Goal: Navigation & Orientation: Find specific page/section

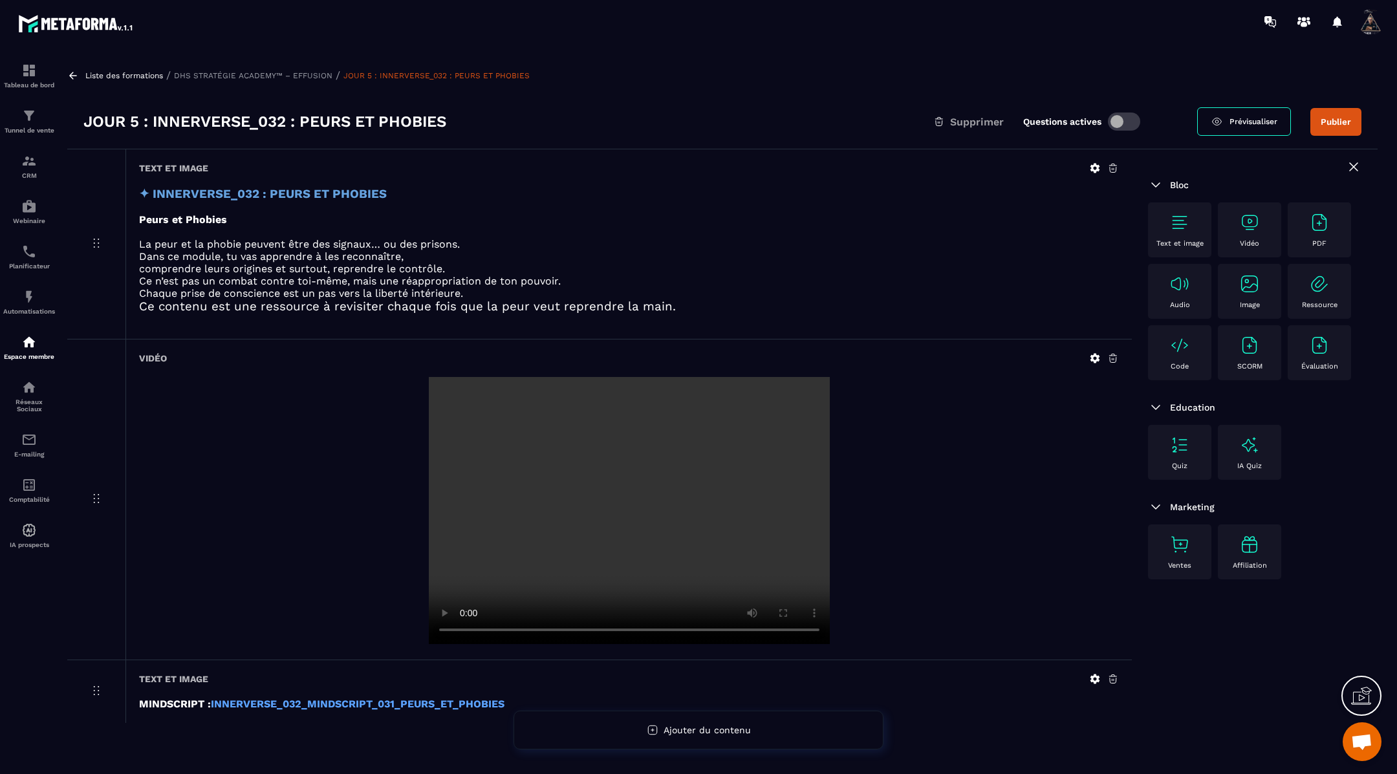
click at [76, 72] on icon at bounding box center [73, 76] width 12 height 12
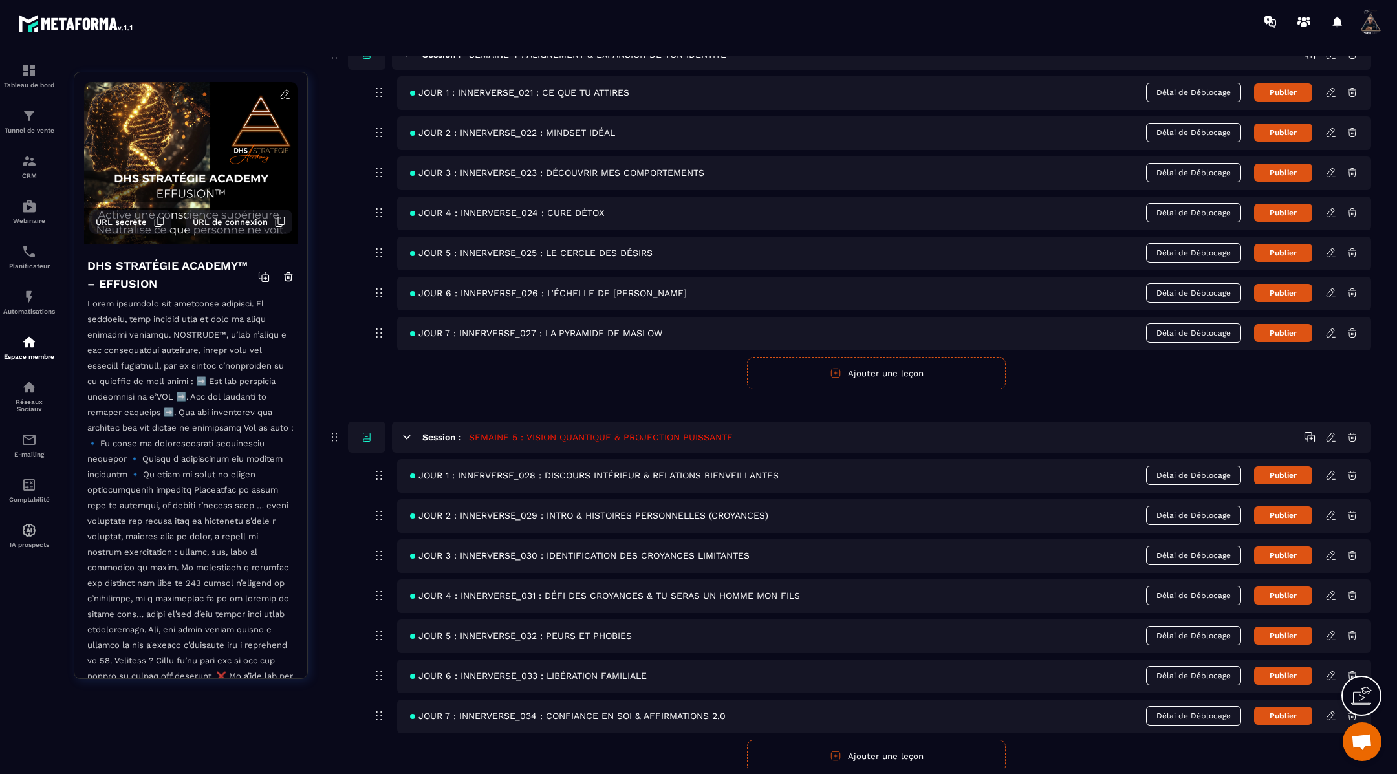
scroll to position [1441, 0]
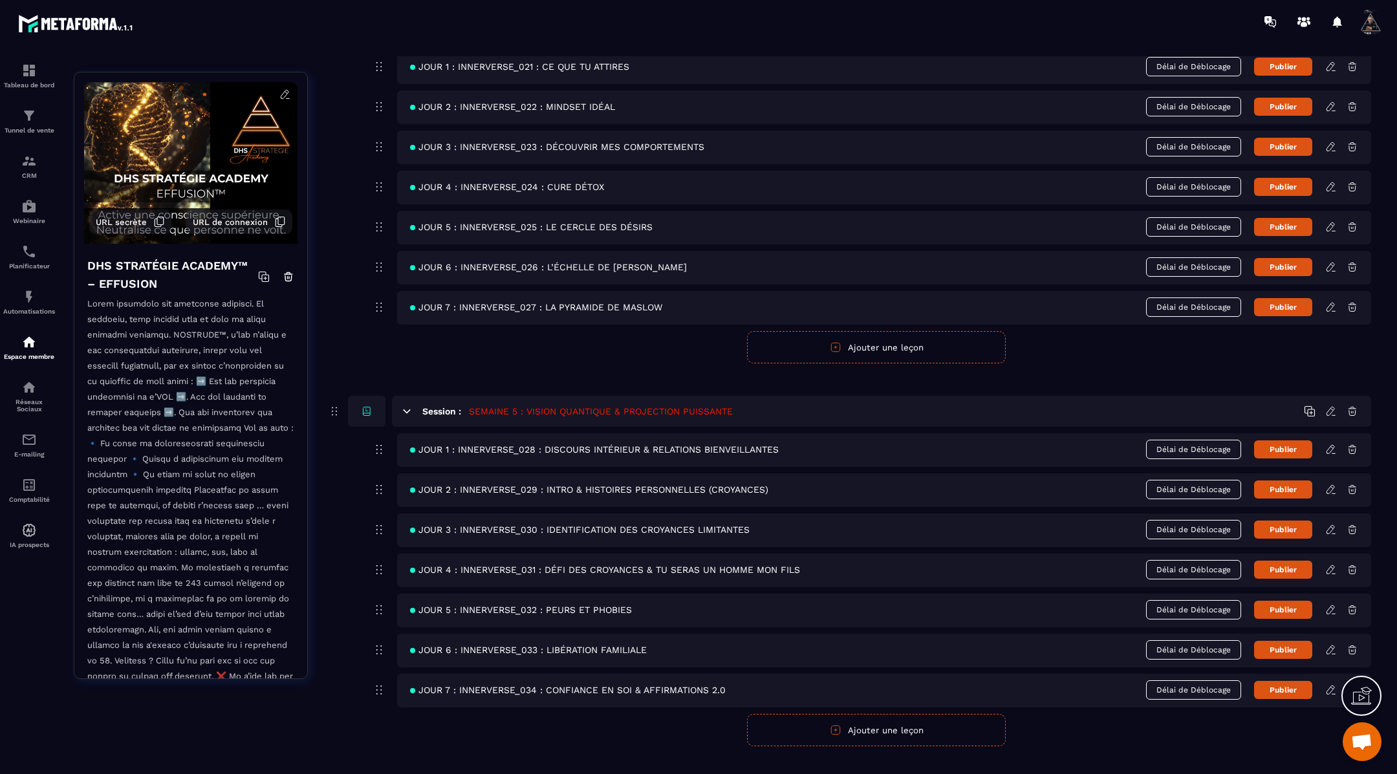
click at [1332, 645] on icon at bounding box center [1330, 649] width 8 height 8
